Goal: Task Accomplishment & Management: Use online tool/utility

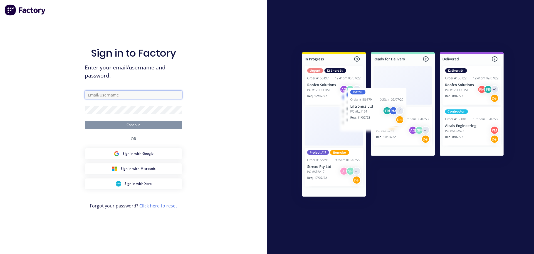
click at [127, 93] on input "text" at bounding box center [133, 94] width 97 height 8
type input "a"
type input "[EMAIL_ADDRESS][DOMAIN_NAME]"
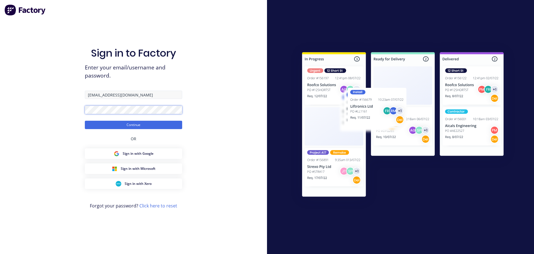
click at [85, 121] on button "Continue" at bounding box center [133, 125] width 97 height 8
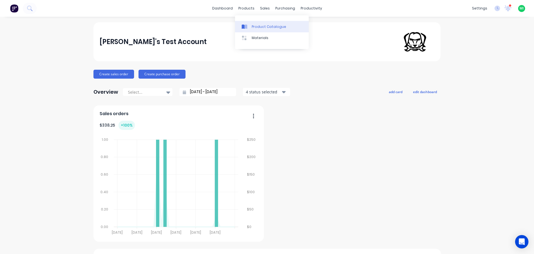
click at [251, 26] on link "Product Catalogue" at bounding box center [272, 26] width 74 height 11
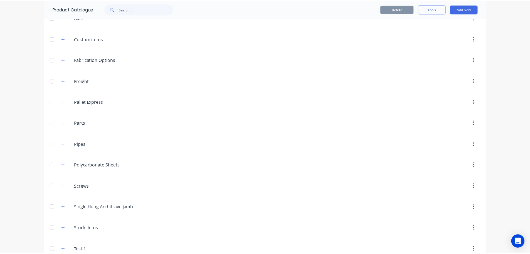
scroll to position [123, 0]
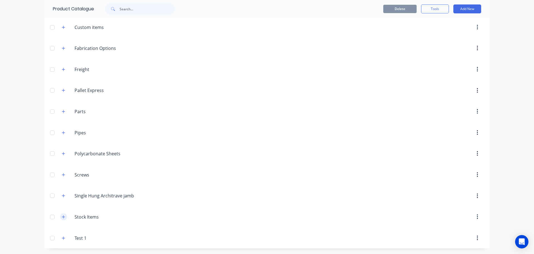
click at [62, 214] on button "button" at bounding box center [63, 216] width 7 height 7
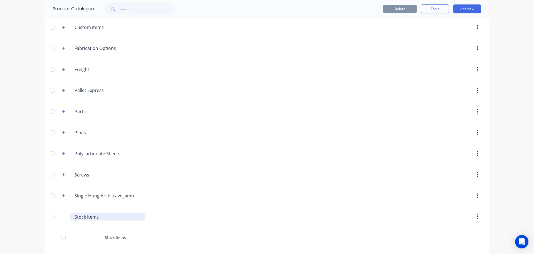
click at [114, 219] on input "Stock Items" at bounding box center [108, 216] width 66 height 7
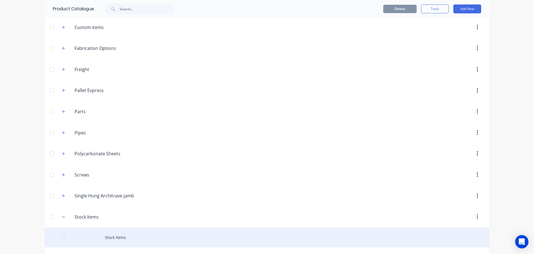
click at [112, 232] on div "Stock Items" at bounding box center [267, 237] width 445 height 20
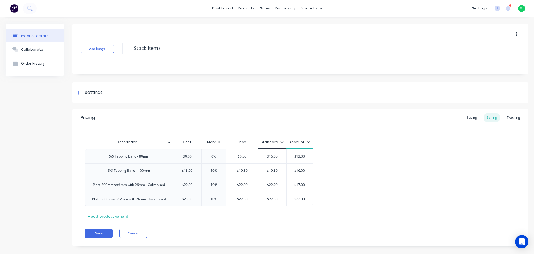
click at [103, 44] on div "Add image Stock Items" at bounding box center [300, 49] width 457 height 50
click at [99, 46] on button "Add image" at bounding box center [97, 49] width 33 height 8
click at [97, 234] on button "Save" at bounding box center [99, 233] width 28 height 9
type textarea "x"
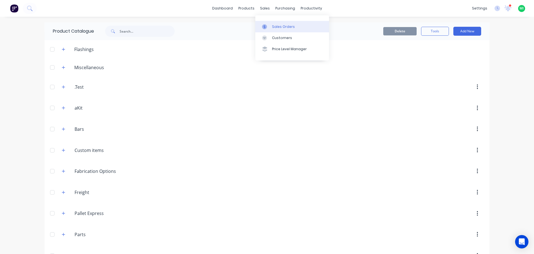
click at [275, 27] on div "Sales Orders" at bounding box center [283, 26] width 23 height 5
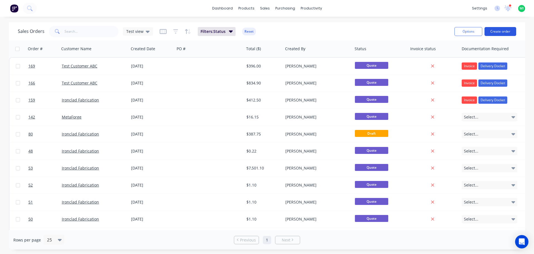
click at [491, 33] on button "Create order" at bounding box center [501, 31] width 32 height 9
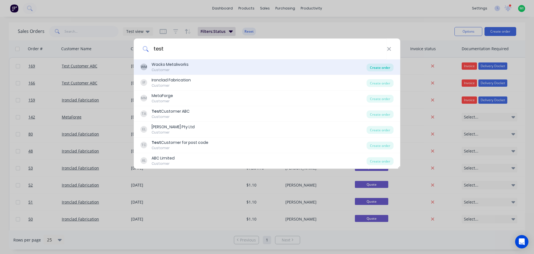
type input "test"
click at [374, 68] on div "Create order" at bounding box center [380, 67] width 27 height 8
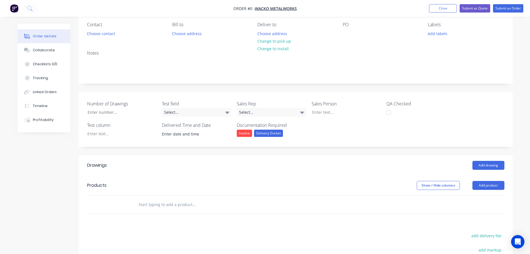
scroll to position [111, 0]
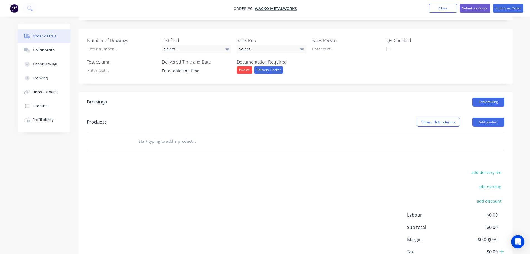
click at [176, 145] on input "text" at bounding box center [193, 141] width 111 height 11
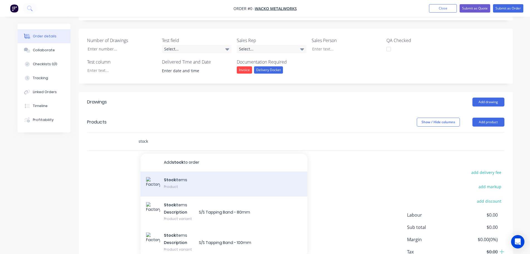
type input "stock"
click at [190, 187] on div "Stock Items Product" at bounding box center [224, 183] width 167 height 25
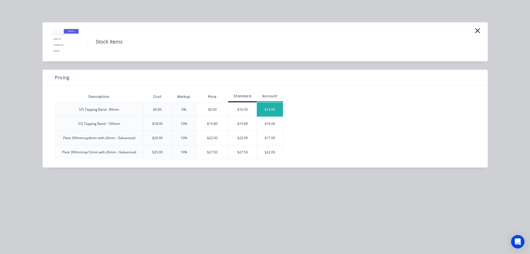
click at [267, 113] on div "$13.00" at bounding box center [270, 109] width 26 height 14
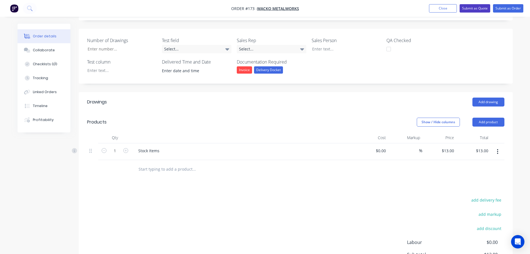
click at [483, 9] on button "Submit as Quote" at bounding box center [475, 8] width 31 height 8
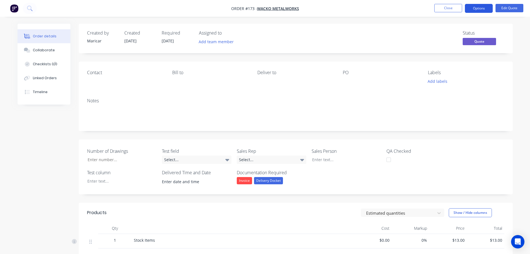
click at [480, 9] on button "Options" at bounding box center [479, 8] width 28 height 9
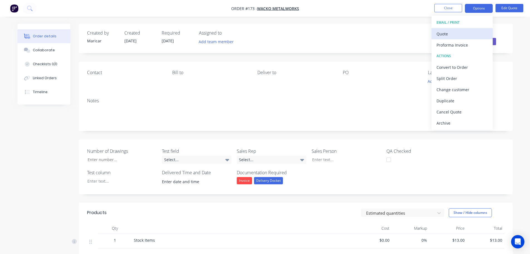
click at [452, 31] on div "Quote" at bounding box center [462, 34] width 51 height 8
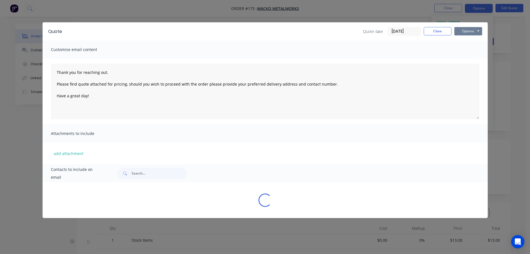
click at [470, 32] on button "Options" at bounding box center [469, 31] width 28 height 8
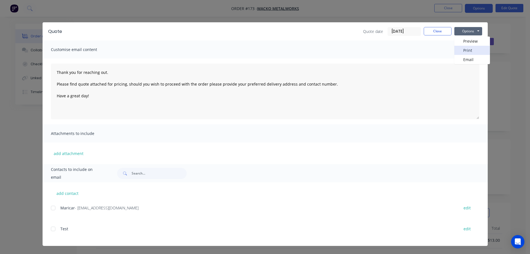
click at [467, 48] on button "Print" at bounding box center [473, 50] width 36 height 9
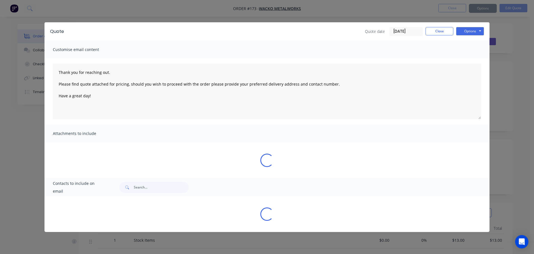
type textarea "Thank you for reaching out. Please find quote attached for pricing, should you …"
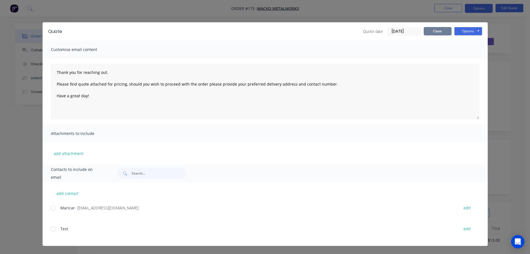
drag, startPoint x: 441, startPoint y: 32, endPoint x: 452, endPoint y: 3, distance: 30.9
click at [441, 31] on button "Close" at bounding box center [438, 31] width 28 height 8
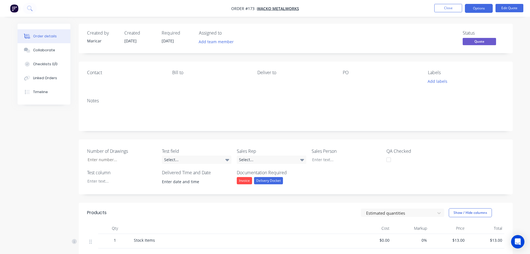
click at [452, 3] on nav "Order #173 - Wacko Metalworks Close Options Edit Quote" at bounding box center [265, 8] width 530 height 17
click at [449, 7] on button "Close" at bounding box center [449, 8] width 28 height 8
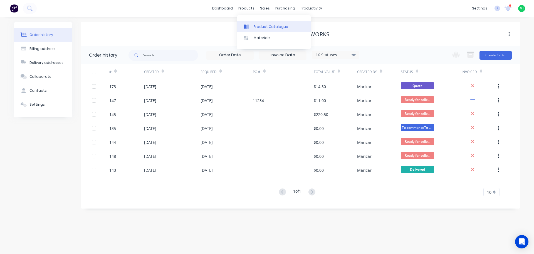
click at [263, 29] on link "Product Catalogue" at bounding box center [274, 26] width 74 height 11
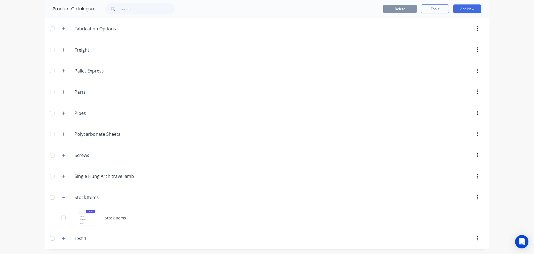
scroll to position [143, 0]
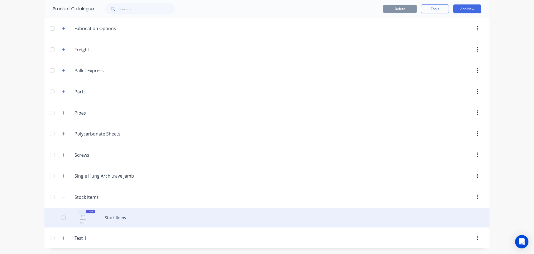
click at [107, 218] on div "Stock Items" at bounding box center [267, 217] width 445 height 20
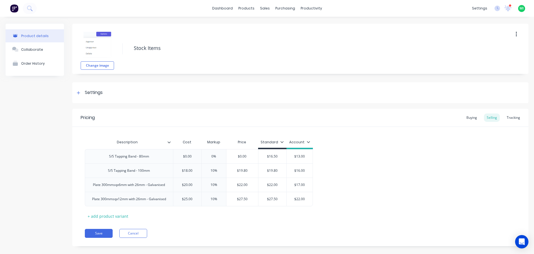
type textarea "x"
click at [33, 45] on button "Collaborate" at bounding box center [35, 49] width 58 height 14
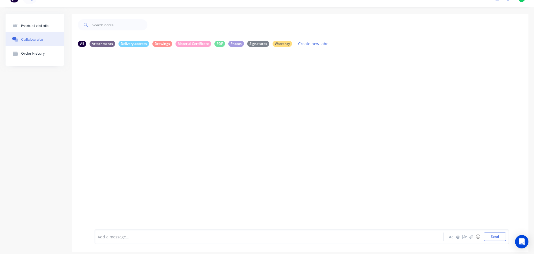
scroll to position [15, 0]
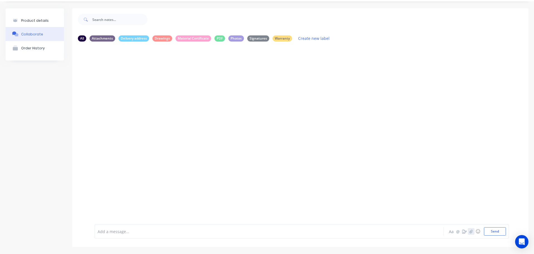
click at [470, 232] on icon "button" at bounding box center [471, 231] width 3 height 4
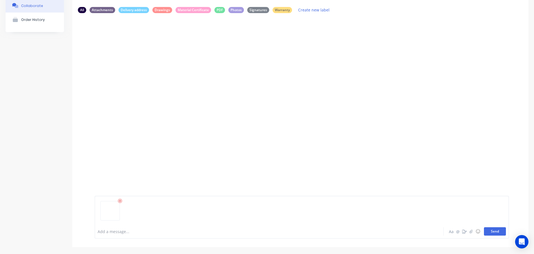
click at [493, 231] on button "Send" at bounding box center [495, 231] width 22 height 8
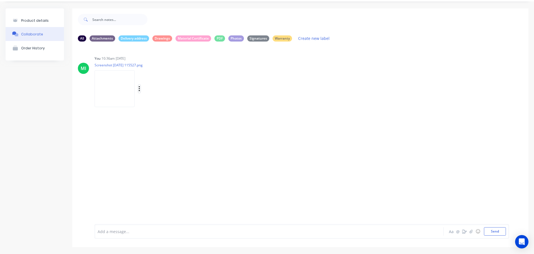
click at [140, 88] on icon "button" at bounding box center [140, 88] width 2 height 6
click at [153, 105] on button "Auto-attach to new orders" at bounding box center [176, 103] width 63 height 13
click at [230, 100] on label at bounding box center [230, 100] width 0 height 0
click at [221, 102] on input "checkbox" at bounding box center [219, 102] width 4 height 5
checkbox input "true"
